Goal: Task Accomplishment & Management: Manage account settings

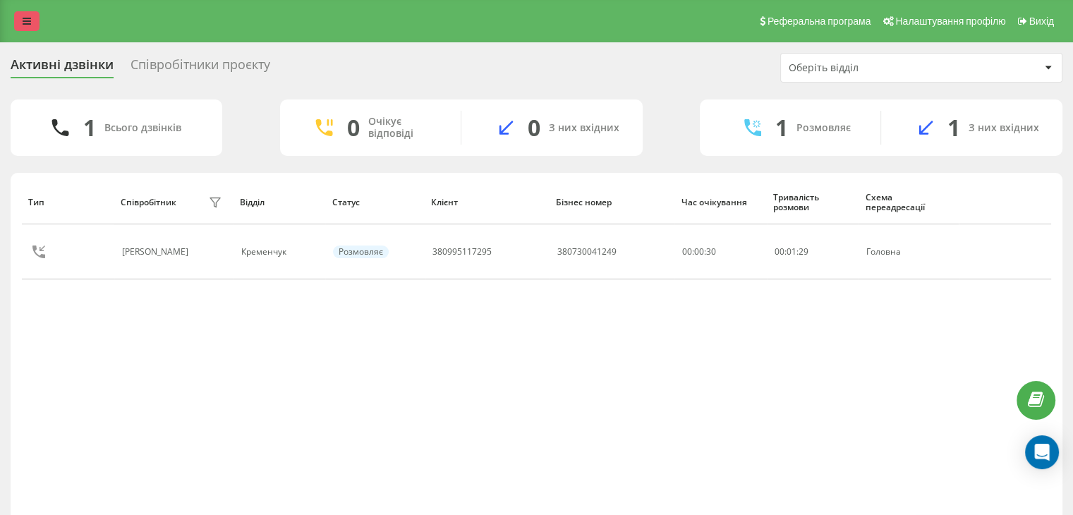
click at [29, 18] on icon at bounding box center [27, 21] width 8 height 10
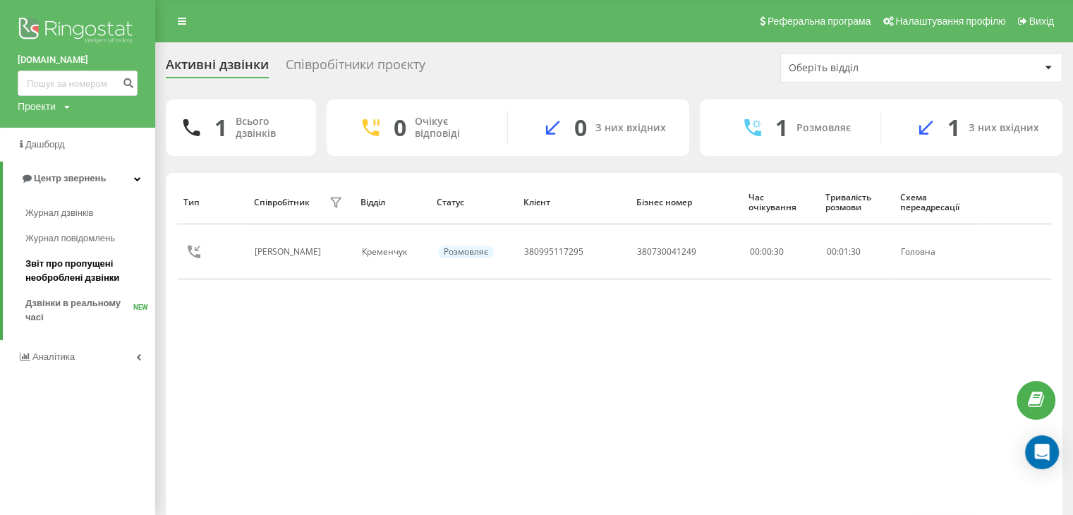
click at [62, 277] on span "Звіт про пропущені необроблені дзвінки" at bounding box center [86, 271] width 123 height 28
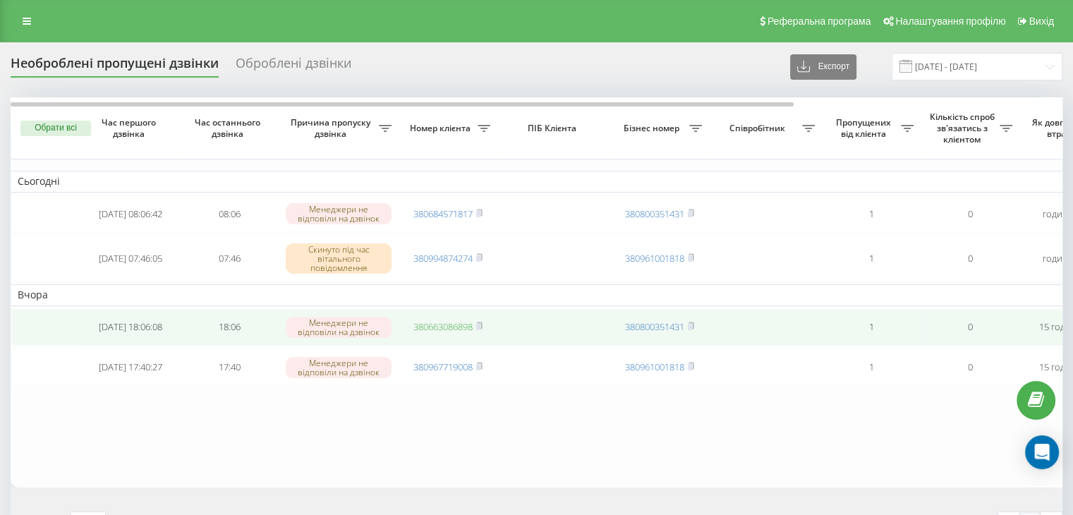
click at [466, 327] on link "380663086898" at bounding box center [443, 326] width 59 height 13
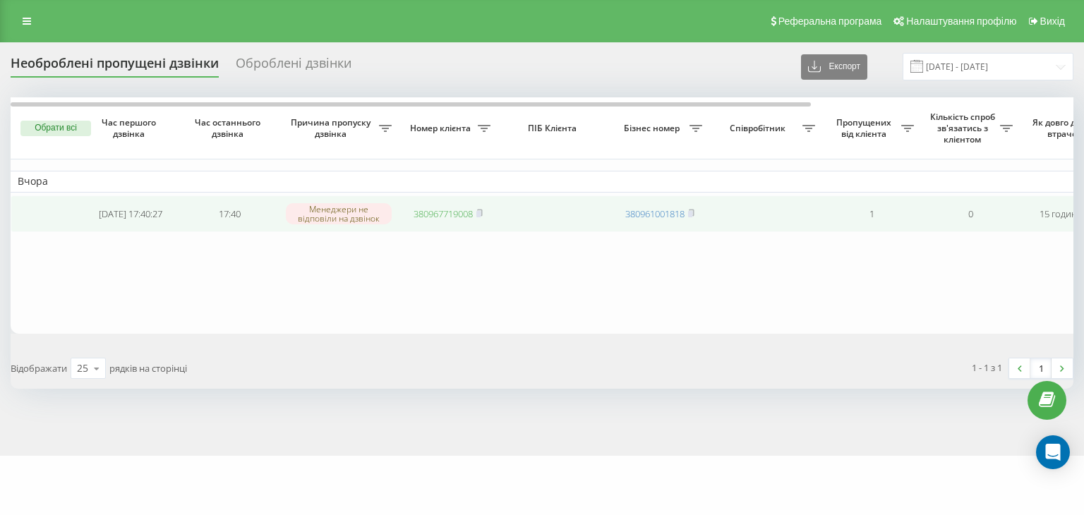
click at [469, 210] on link "380967719008" at bounding box center [443, 213] width 59 height 13
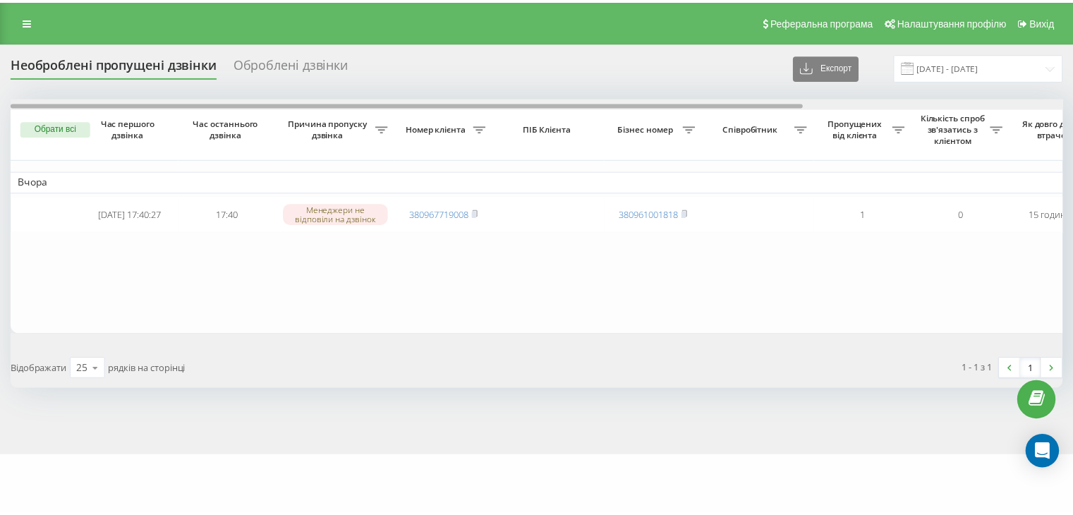
scroll to position [0, 348]
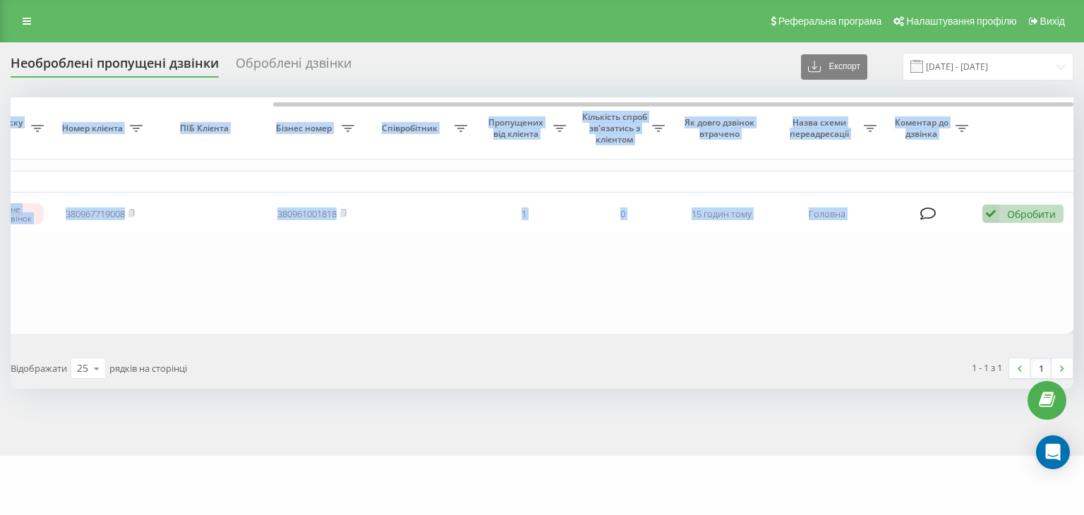
drag, startPoint x: 392, startPoint y: 102, endPoint x: 1083, endPoint y: 171, distance: 695.0
click at [1083, 127] on div "Необроблені пропущені дзвінки Оброблені дзвінки Експорт .csv .xlsx [DATE] - [DA…" at bounding box center [542, 249] width 1084 height 414
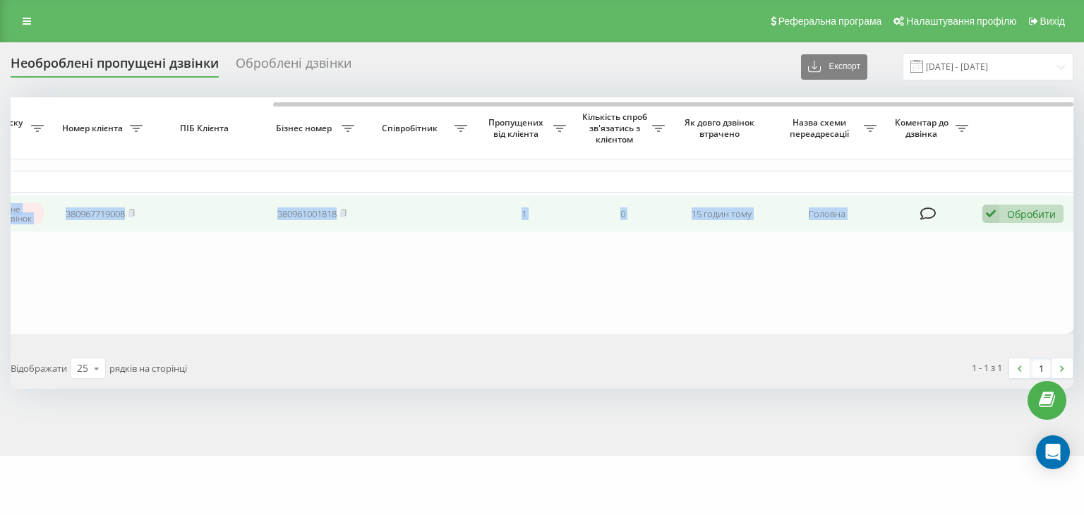
click at [1003, 214] on div "Обробити Не вдалося зв'язатися Зв'язався з клієнтом за допомогою іншого каналу …" at bounding box center [1022, 214] width 81 height 19
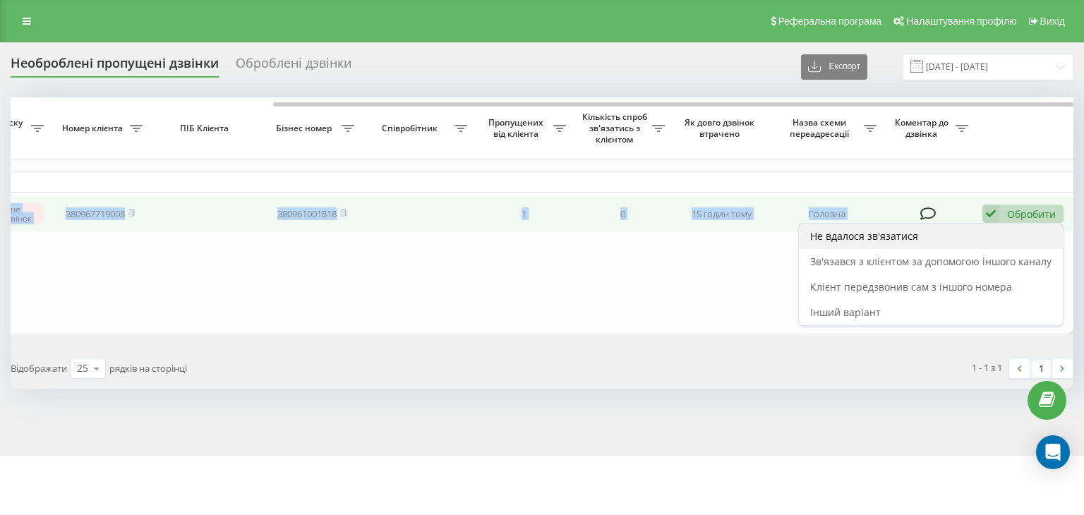
click at [922, 241] on div "Не вдалося зв'язатися" at bounding box center [931, 236] width 264 height 25
